Goal: Navigation & Orientation: Find specific page/section

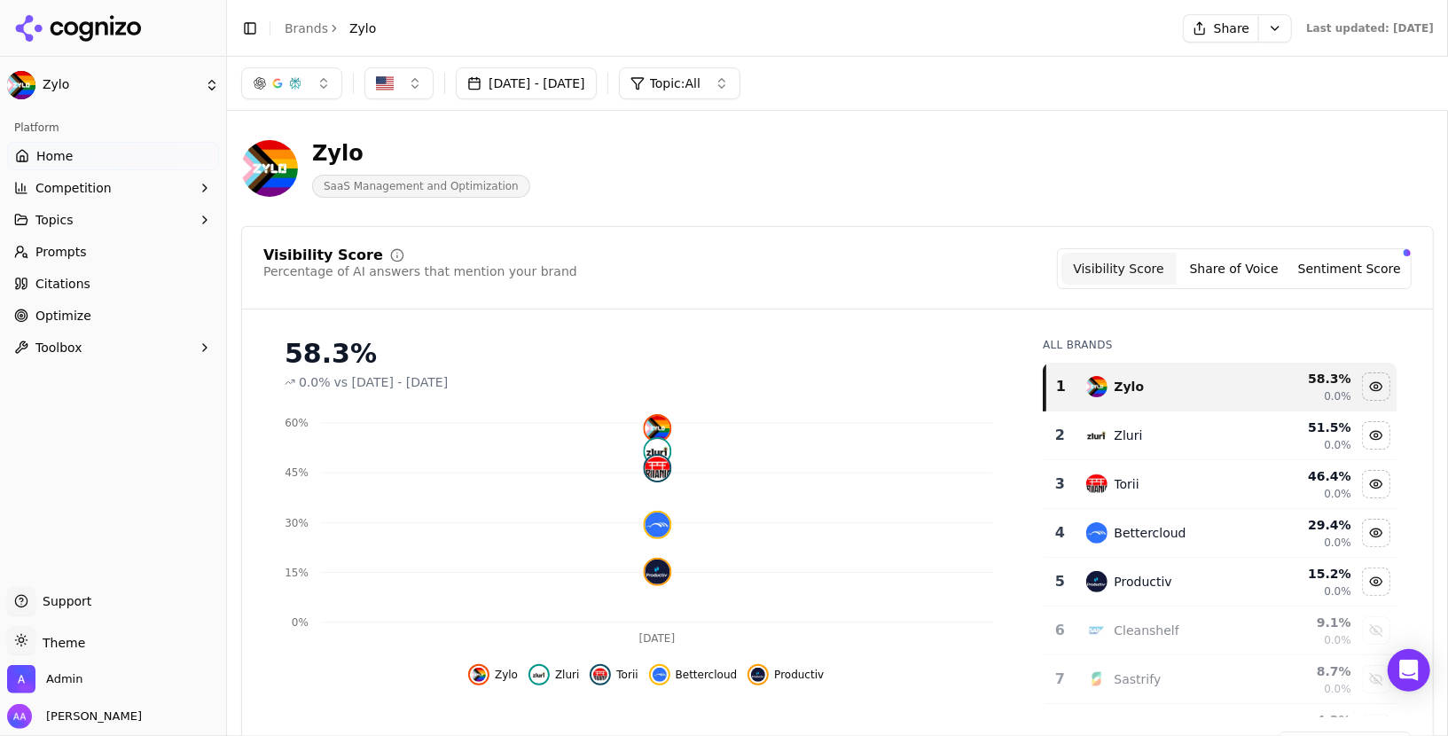
click at [1356, 262] on button "Sentiment Score" at bounding box center [1349, 269] width 115 height 32
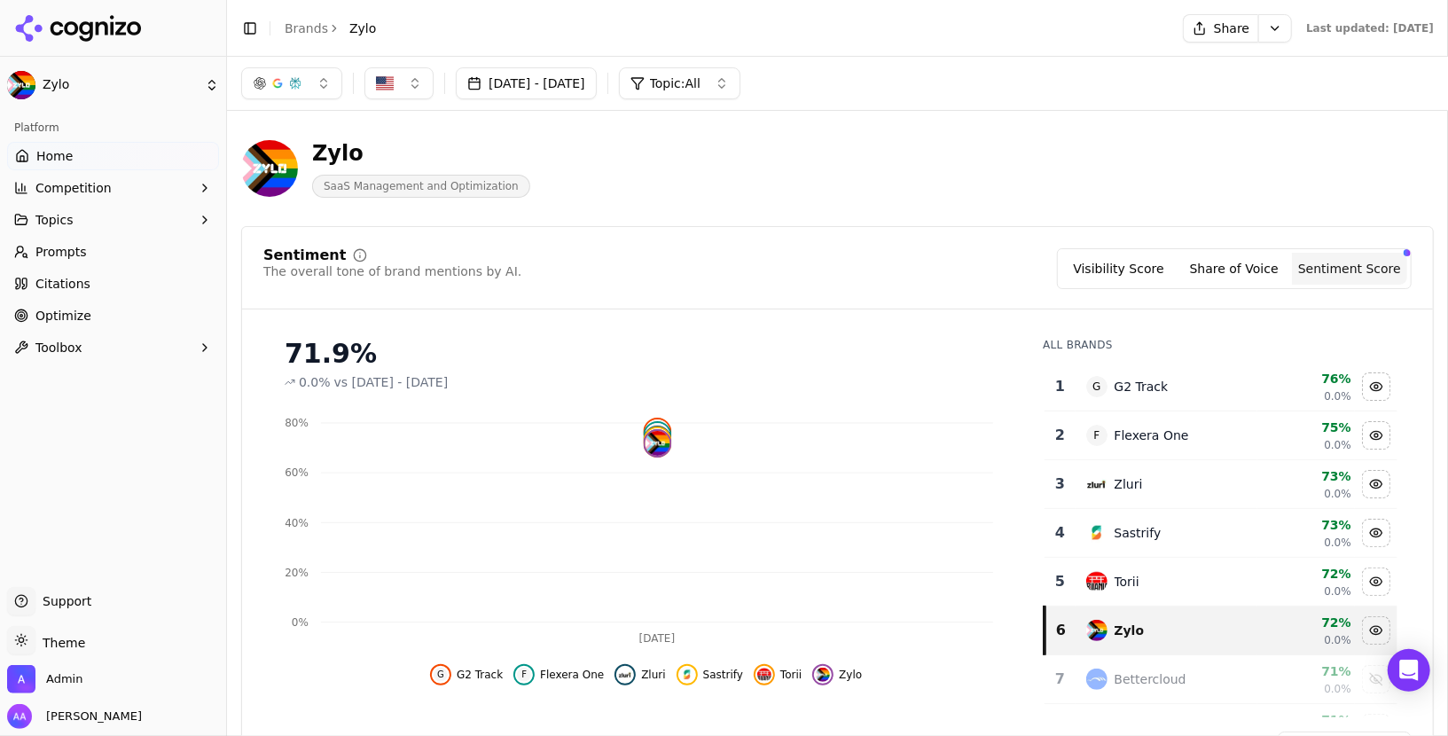
click at [43, 215] on span "Topics" at bounding box center [54, 220] width 38 height 18
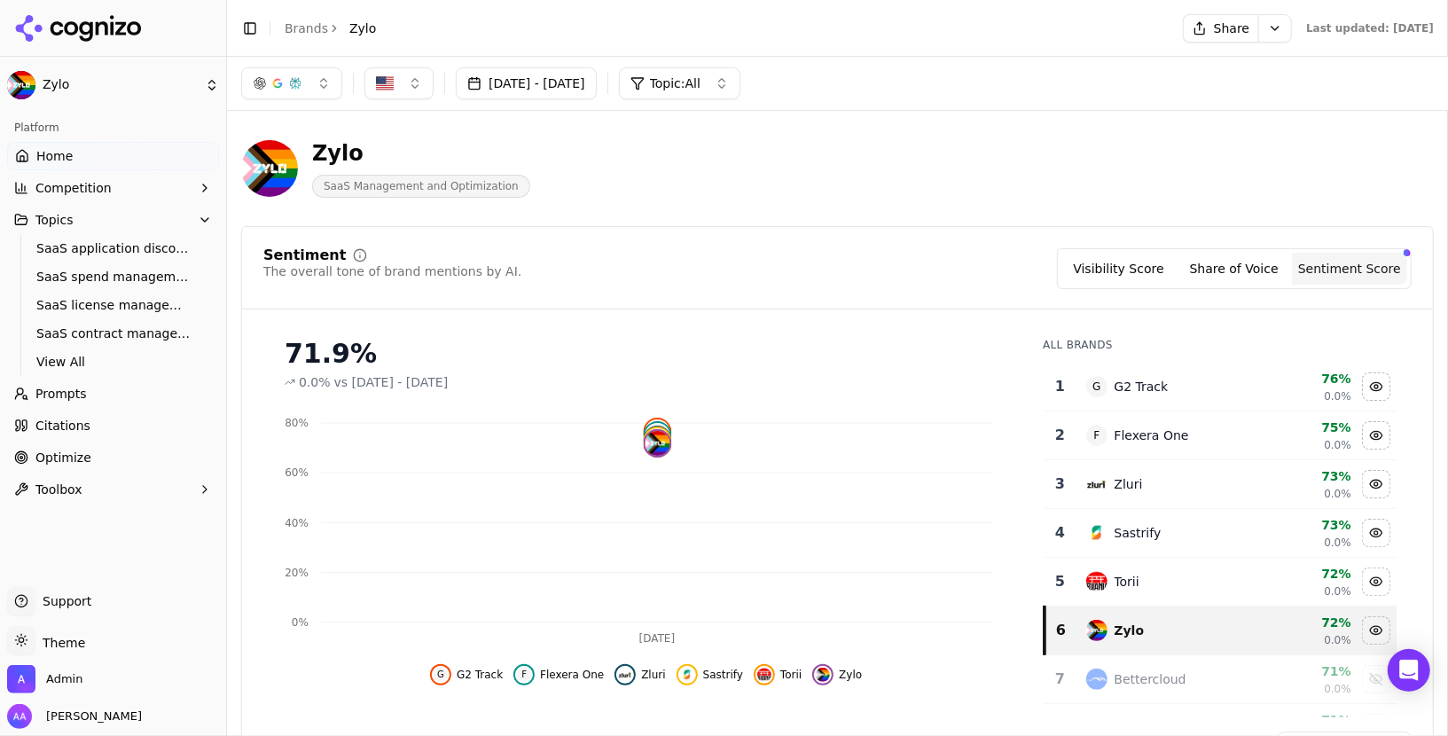
click at [66, 234] on ul "SaaS application discovery SaaS spend management SaaS license management SaaS c…" at bounding box center [113, 305] width 187 height 142
click at [66, 239] on link "SaaS application discovery" at bounding box center [113, 248] width 168 height 25
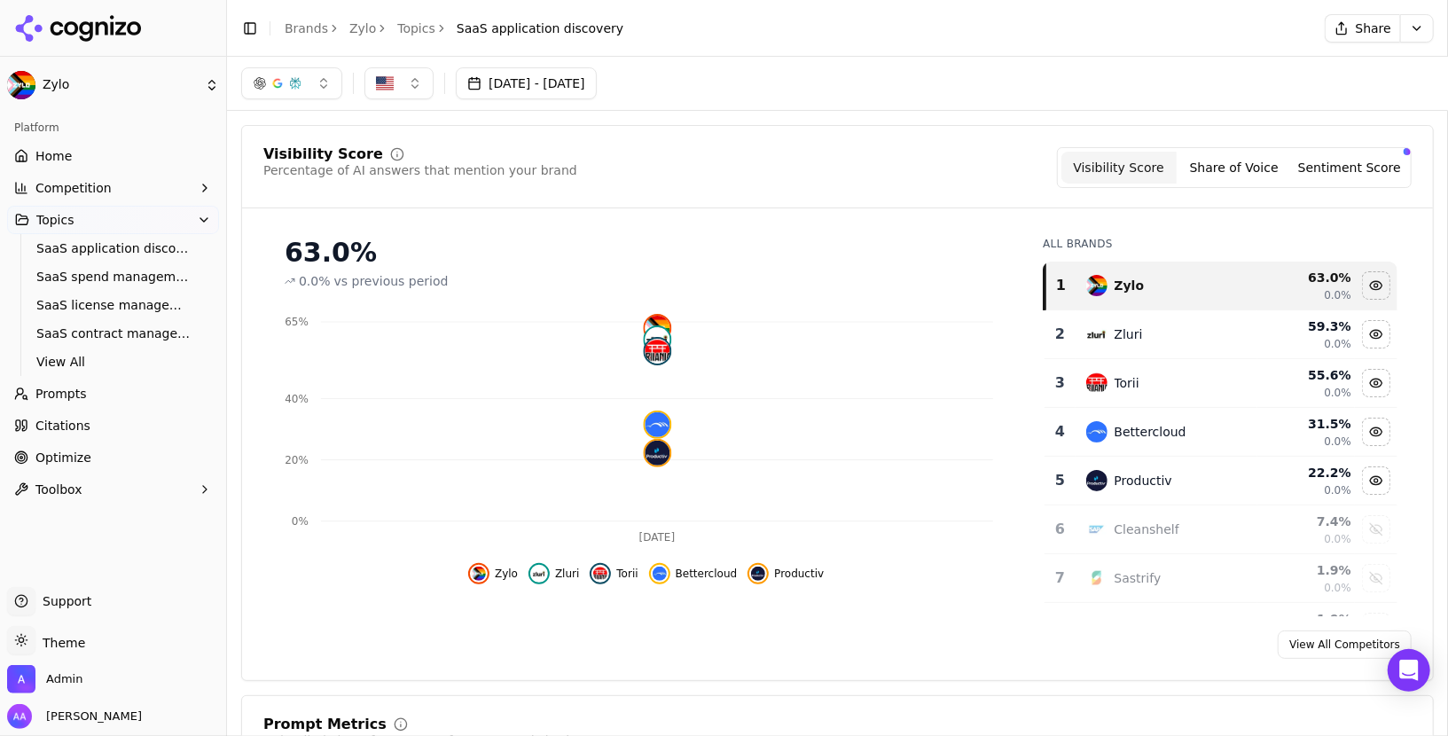
click at [1339, 156] on button "Sentiment Score" at bounding box center [1349, 168] width 115 height 32
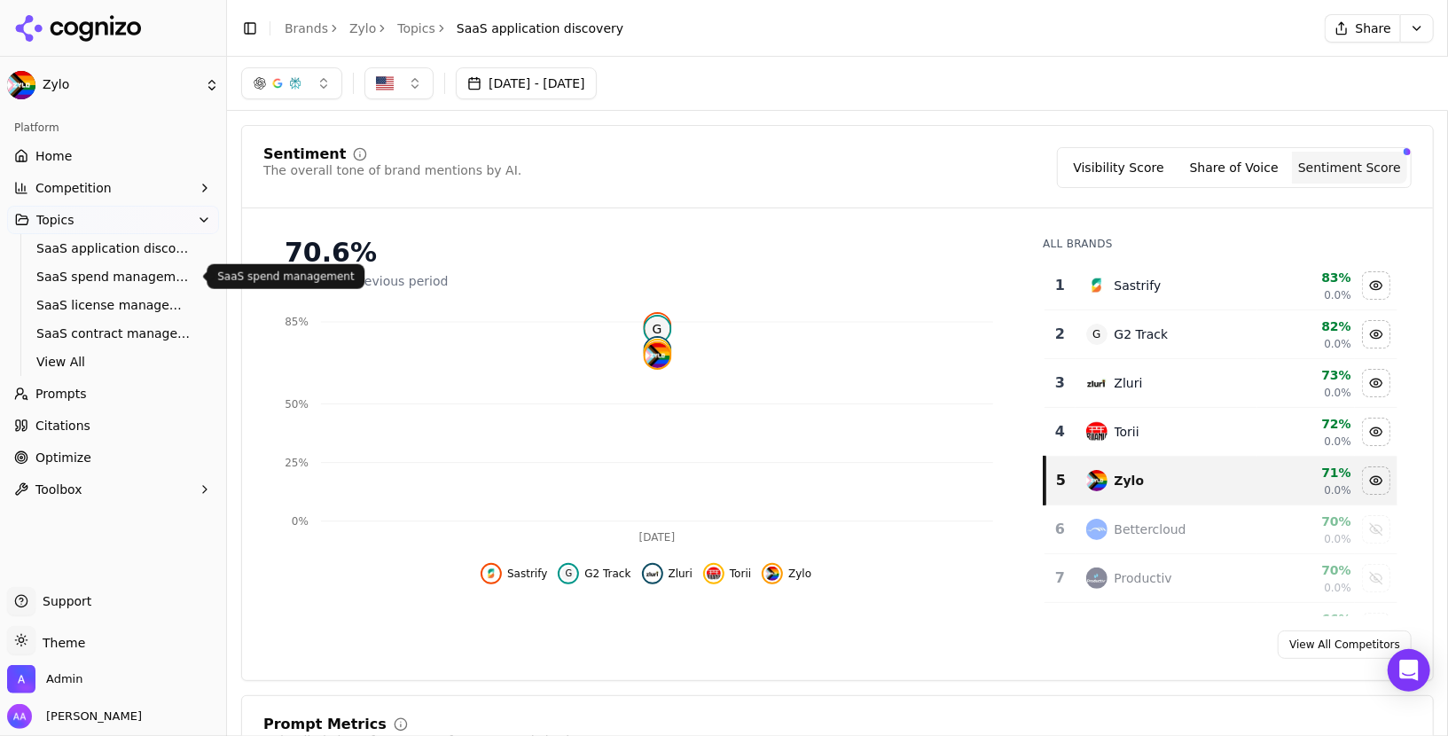
click at [150, 278] on span "SaaS spend management" at bounding box center [113, 277] width 154 height 18
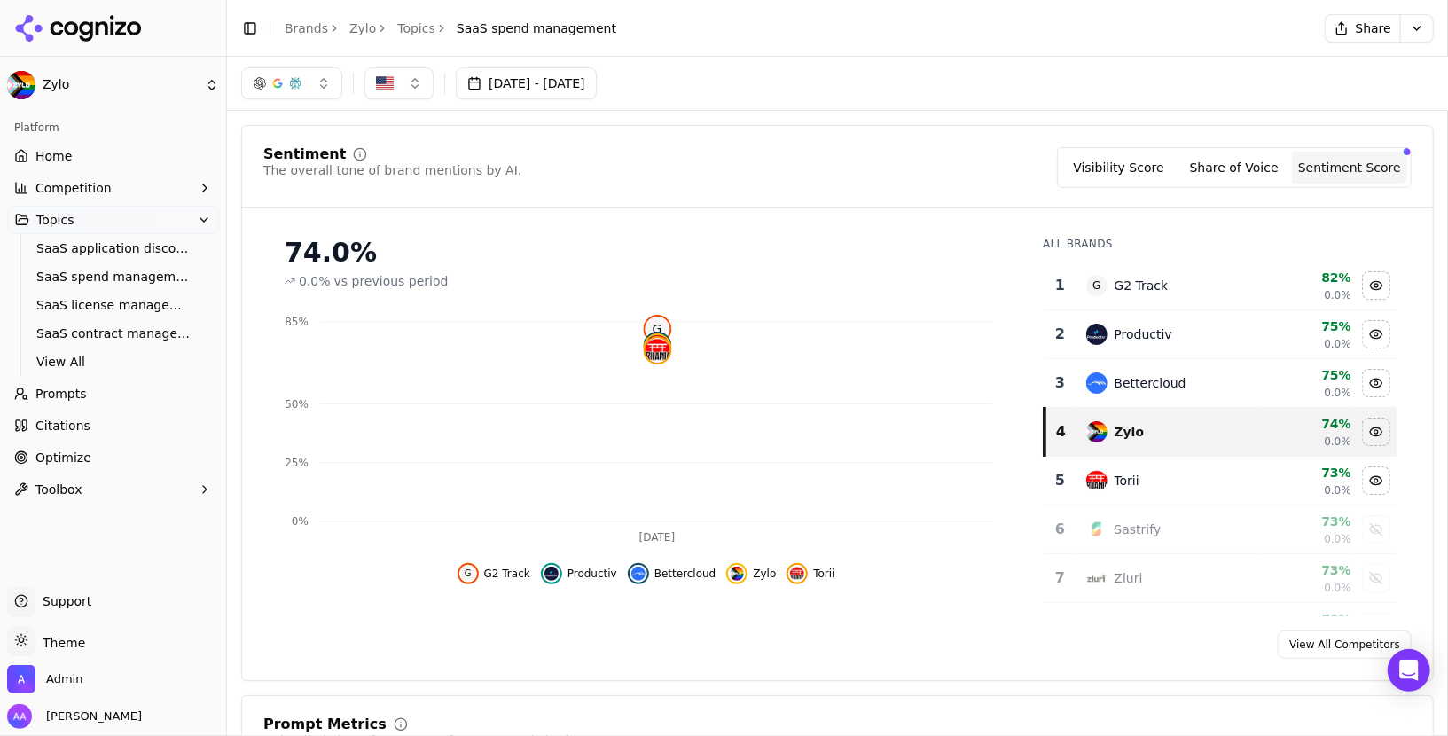
click at [114, 16] on icon at bounding box center [78, 28] width 129 height 27
click at [35, 686] on html "Zylo Platform Home Competition Topics SaaS application discovery SaaS spend man…" at bounding box center [724, 368] width 1448 height 736
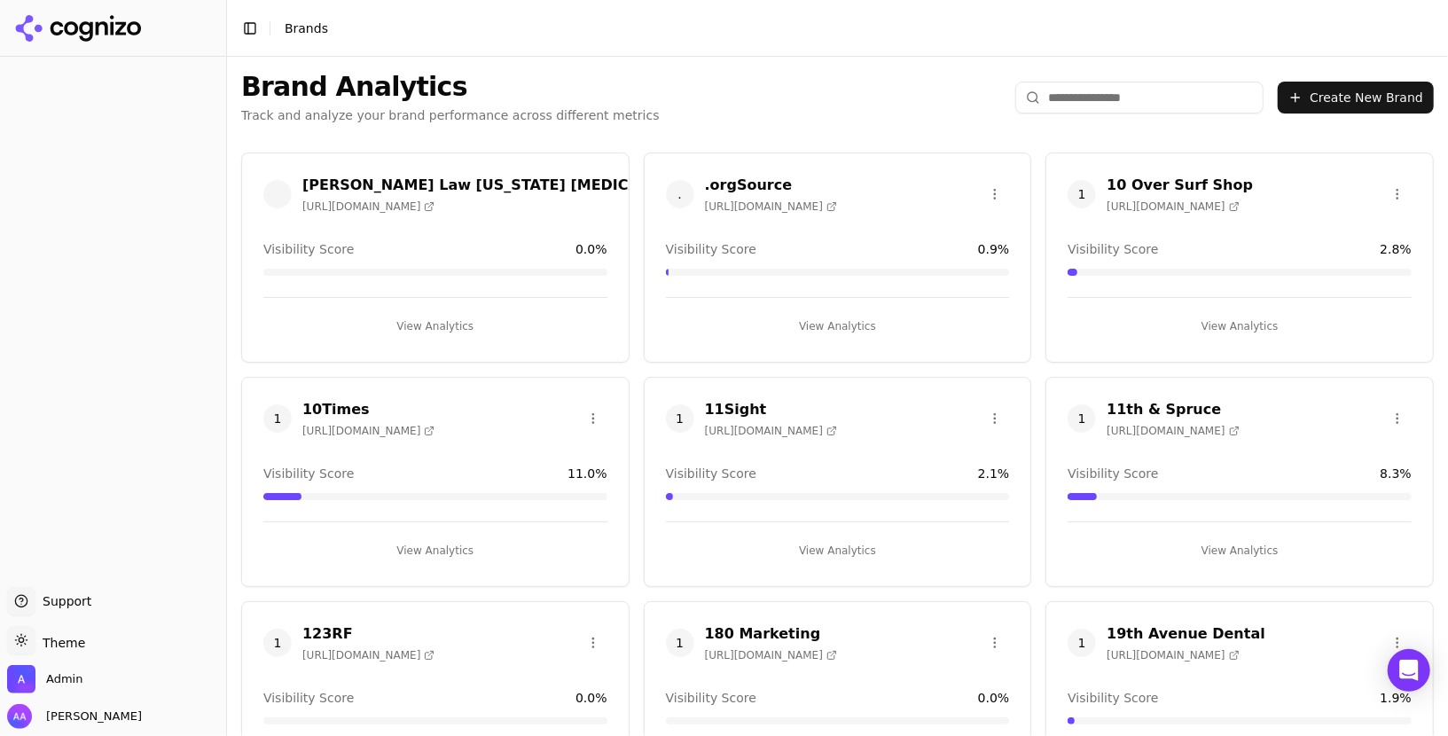
click at [44, 681] on html "Support Support Toggle theme Theme Admin [PERSON_NAME] Toggle Sidebar Brands Br…" at bounding box center [724, 368] width 1448 height 736
click at [62, 682] on span "Admin" at bounding box center [64, 679] width 36 height 16
click at [9, 676] on img "Open organization switcher" at bounding box center [21, 679] width 28 height 28
click at [25, 685] on img "Open organization switcher" at bounding box center [21, 679] width 28 height 28
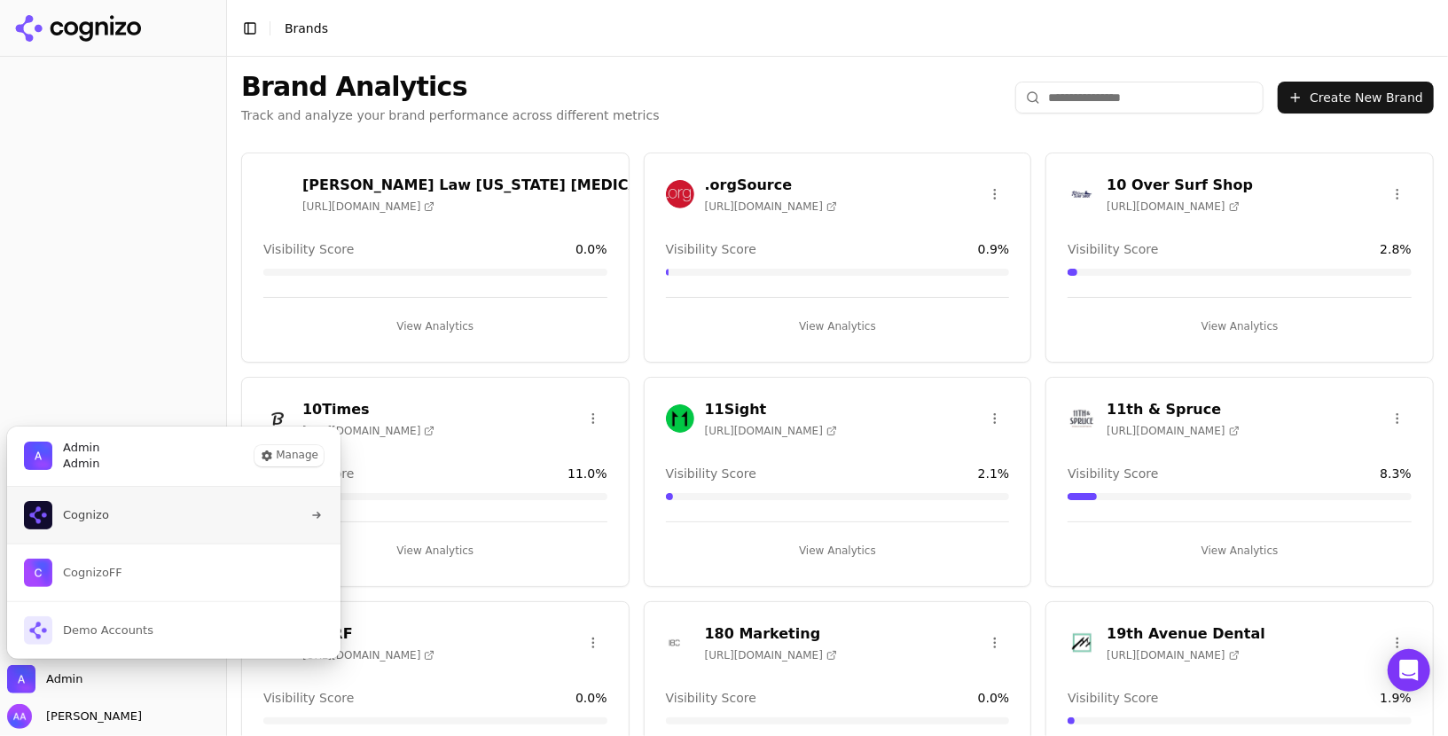
click at [65, 512] on span "Cognizo" at bounding box center [86, 515] width 46 height 16
